Goal: Transaction & Acquisition: Purchase product/service

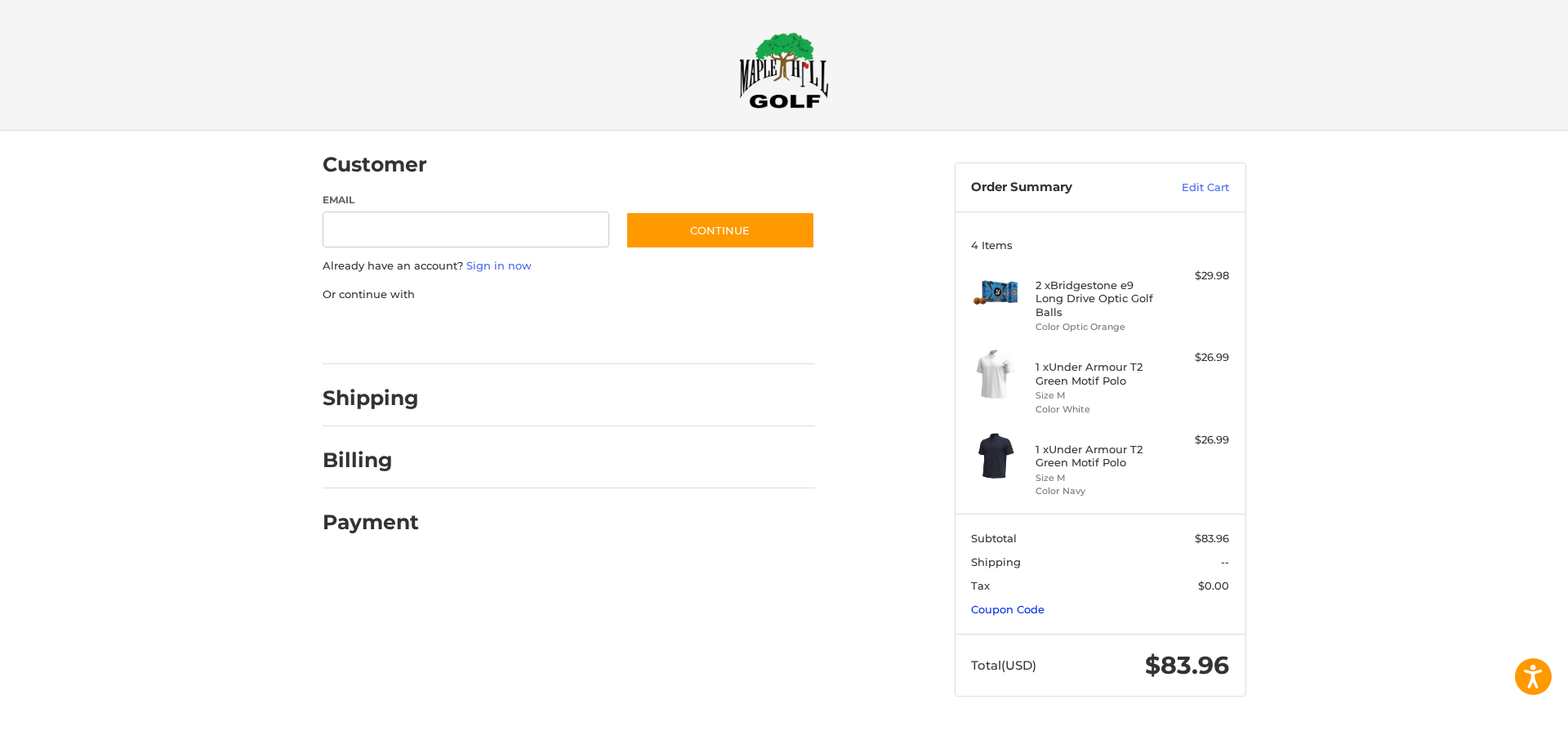
click at [998, 611] on link "Coupon Code" at bounding box center [1008, 609] width 74 height 13
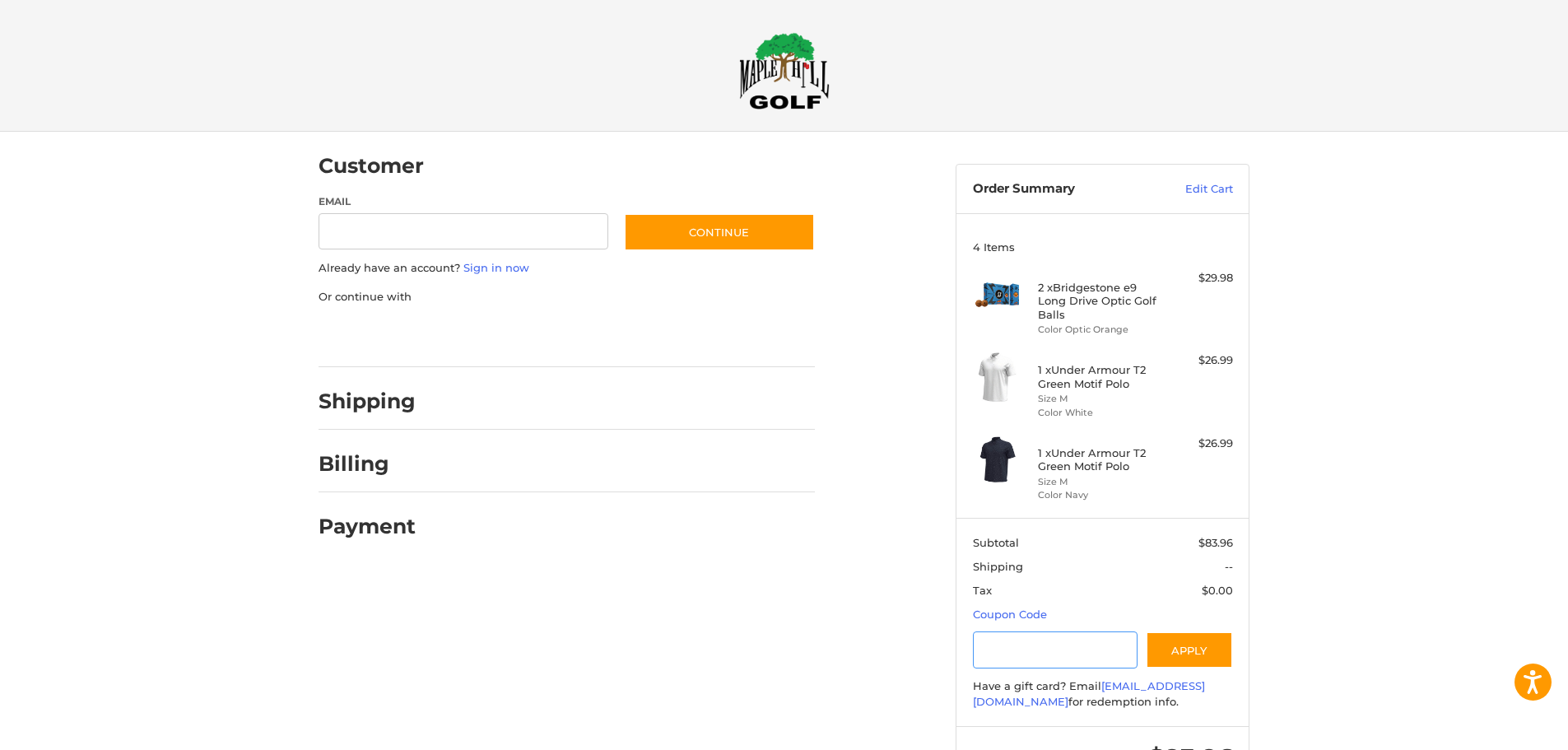
click at [1035, 644] on input "Gift Certificate or Coupon Code" at bounding box center [1056, 650] width 166 height 37
click at [1212, 639] on button "Apply" at bounding box center [1188, 650] width 87 height 37
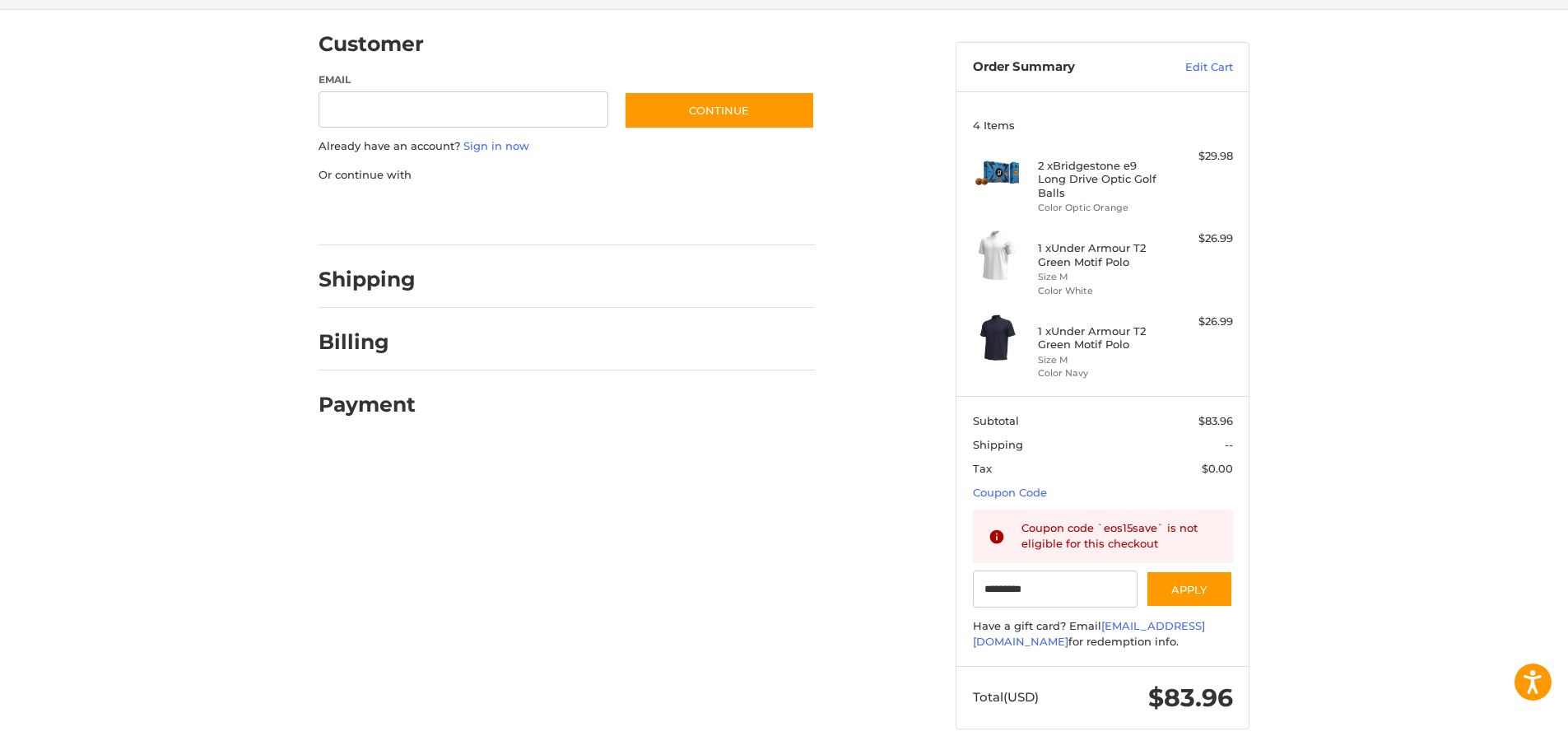
scroll to position [134, 0]
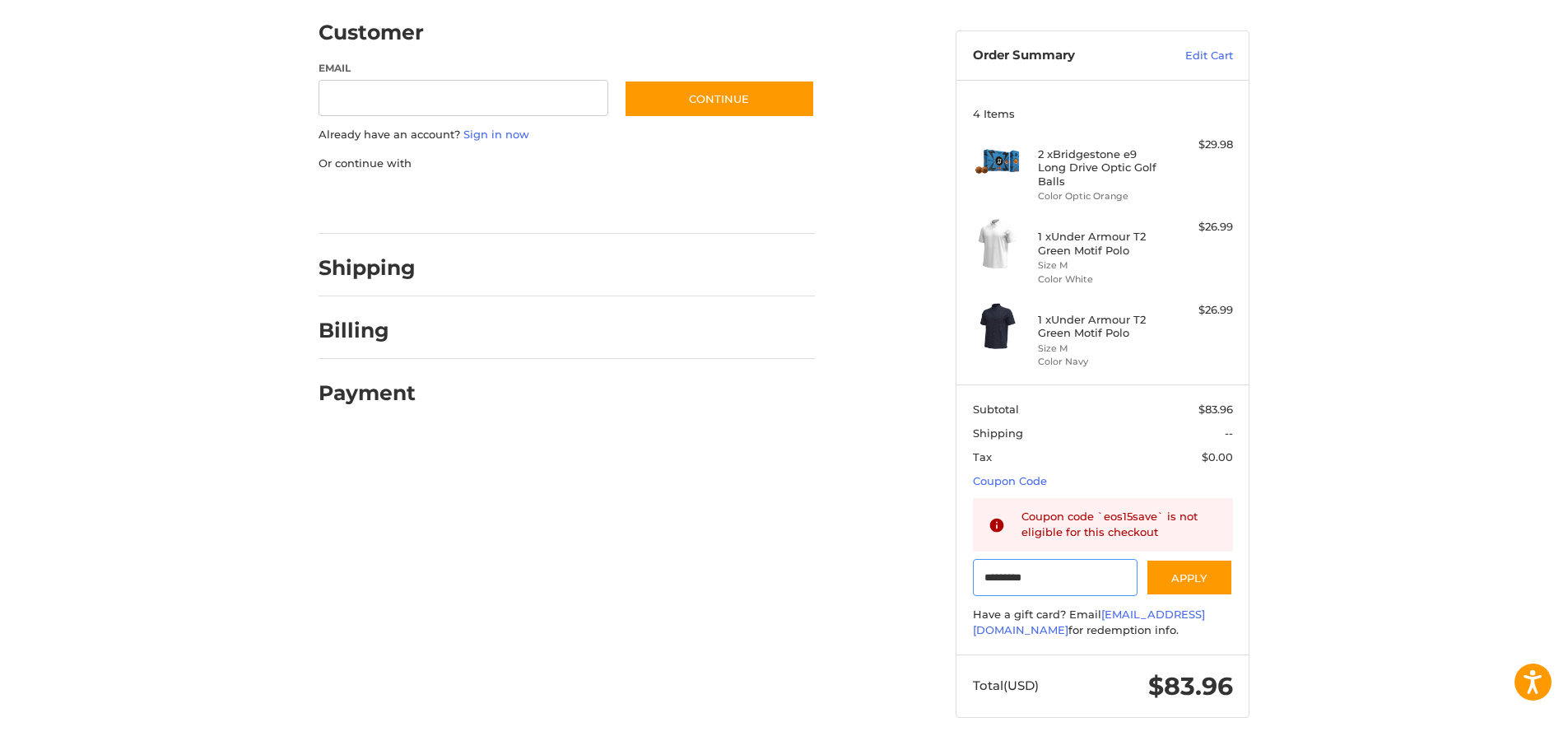
drag, startPoint x: 1054, startPoint y: 578, endPoint x: 940, endPoint y: 586, distance: 114.3
click at [940, 586] on div "Customer Guest Customer Email Subscribe to our newsletter. Continue Already hav…" at bounding box center [784, 374] width 987 height 752
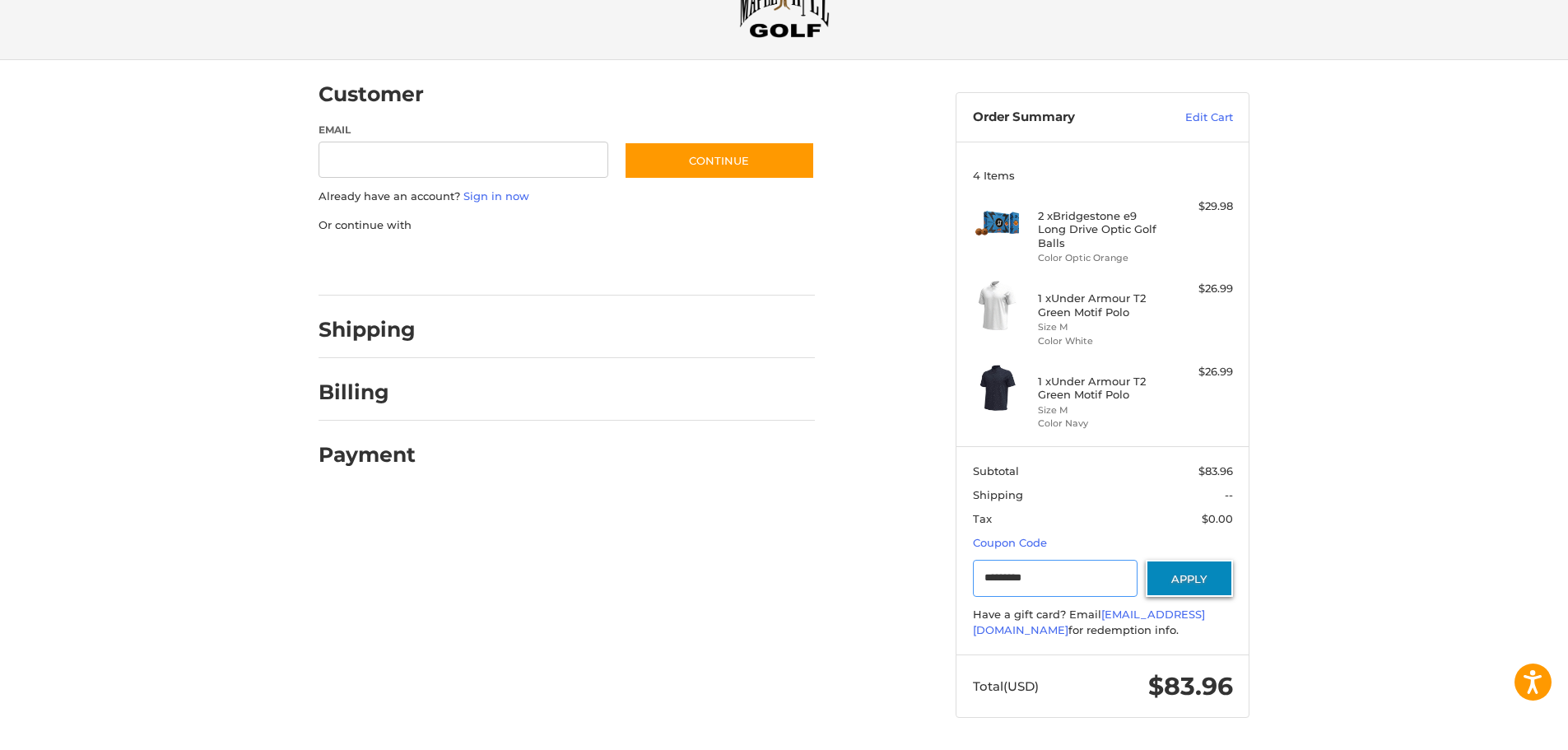
type input "*********"
click at [1192, 580] on button "Apply" at bounding box center [1188, 578] width 87 height 37
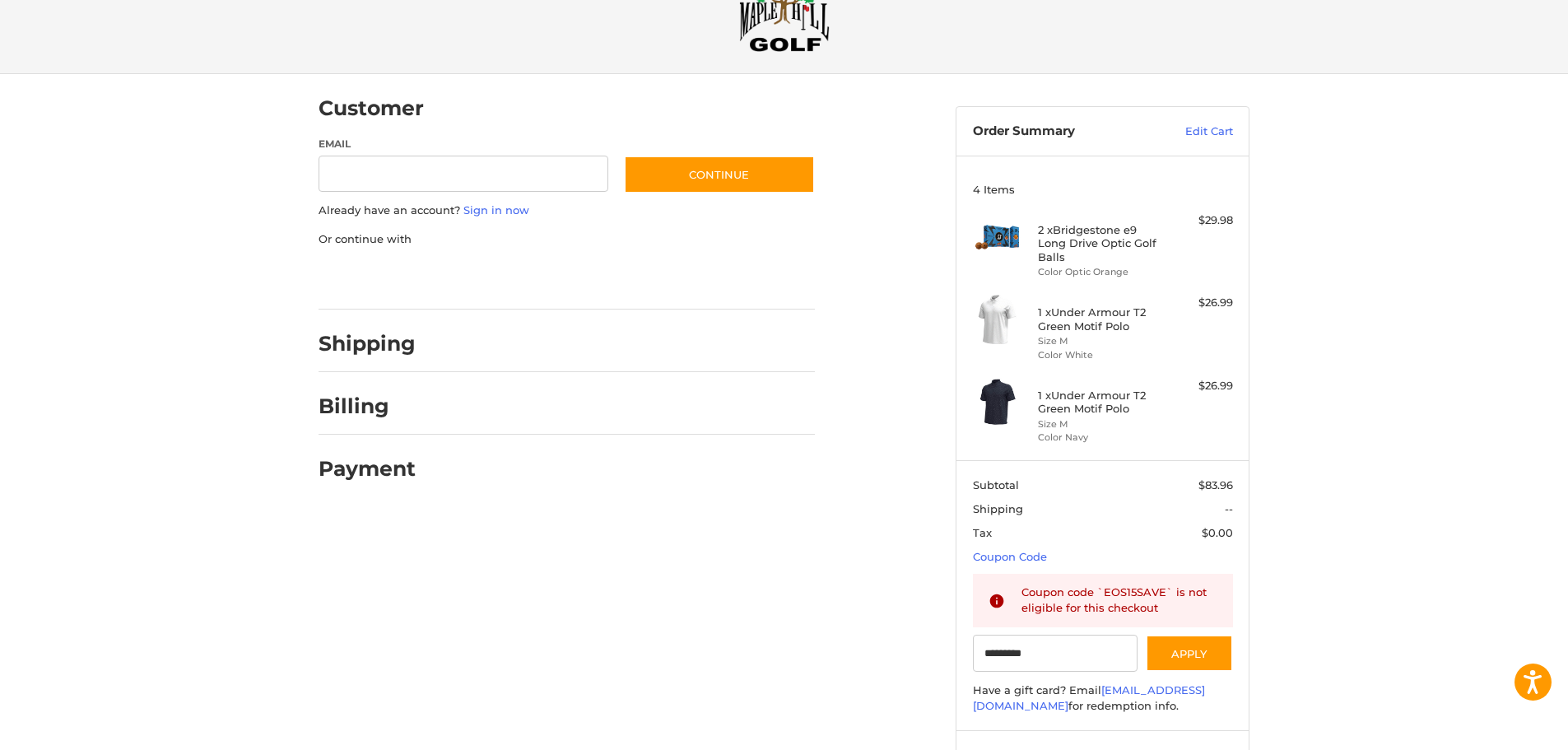
scroll to position [0, 0]
